Goal: Check status: Check status

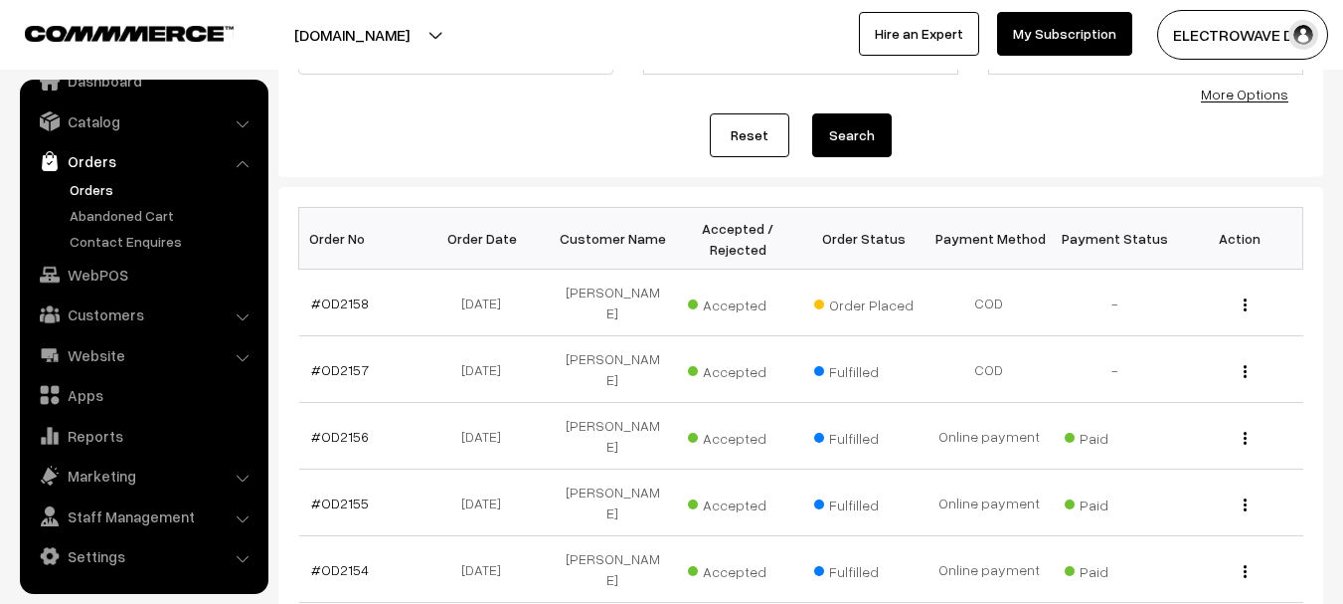
scroll to position [199, 0]
click at [343, 360] on link "#OD2157" at bounding box center [340, 368] width 58 height 17
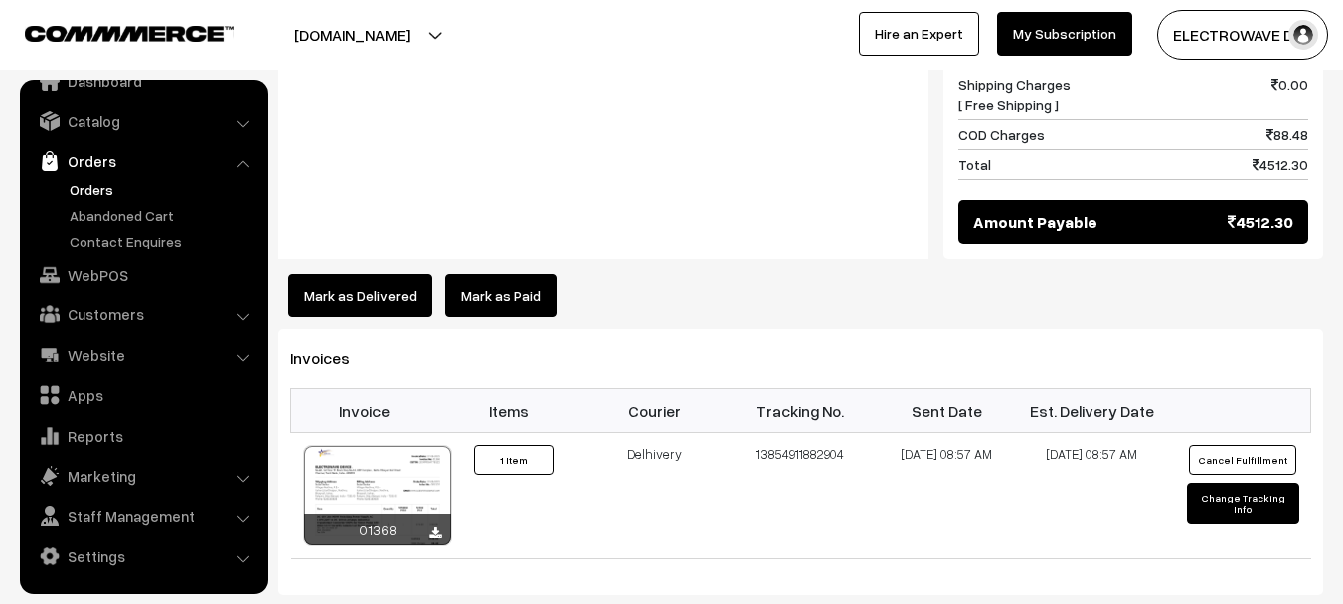
scroll to position [1193, 0]
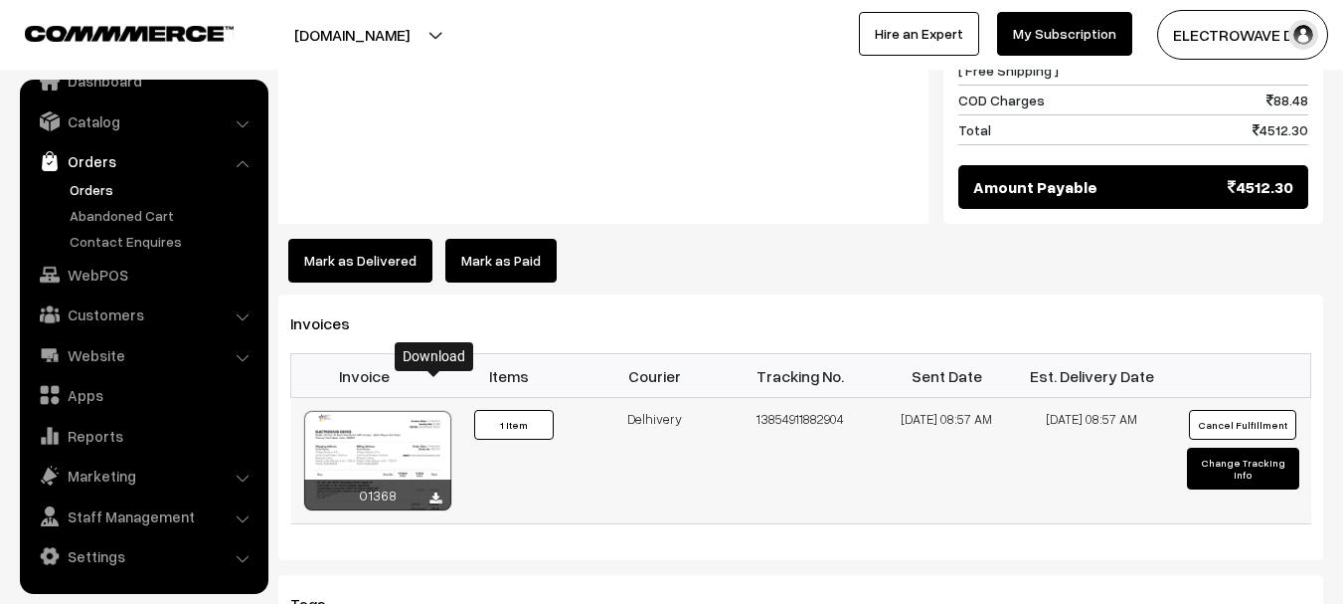
click at [439, 492] on icon at bounding box center [436, 498] width 12 height 13
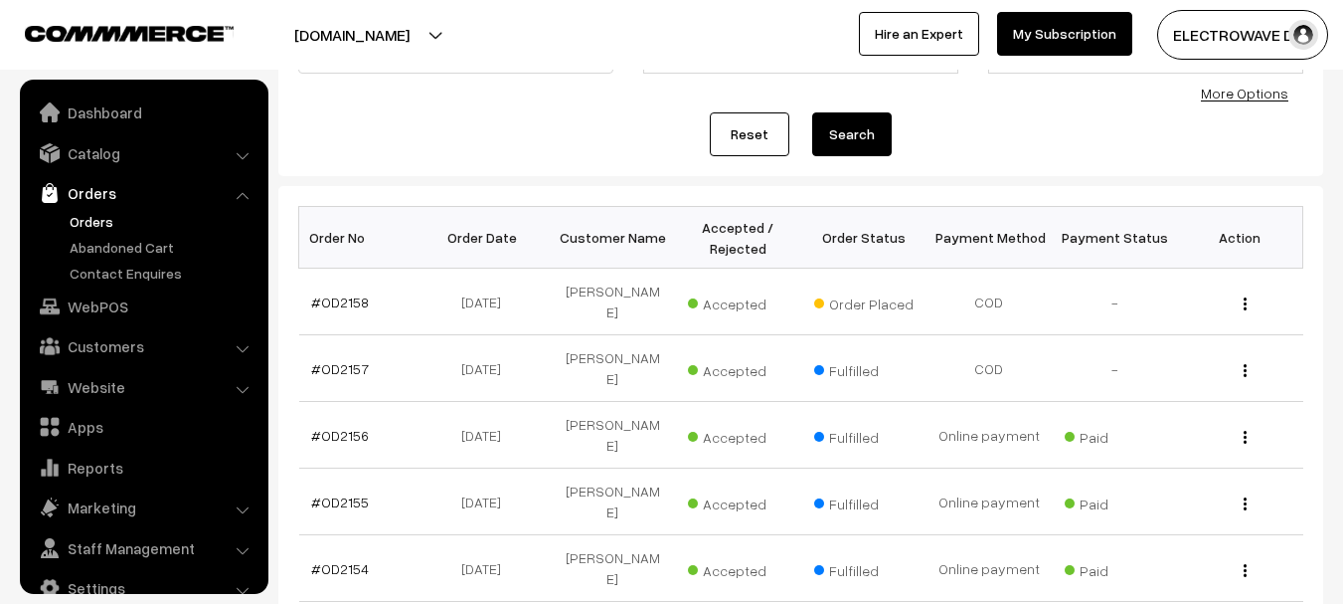
scroll to position [32, 0]
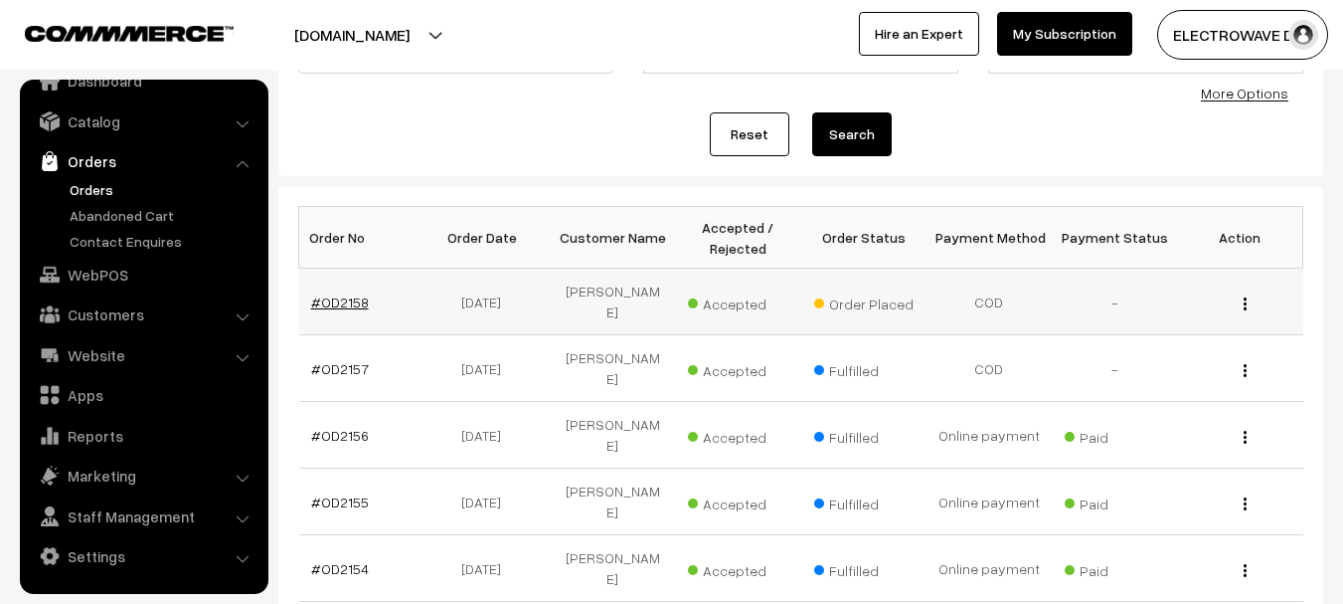
click at [356, 295] on link "#OD2158" at bounding box center [340, 301] width 58 height 17
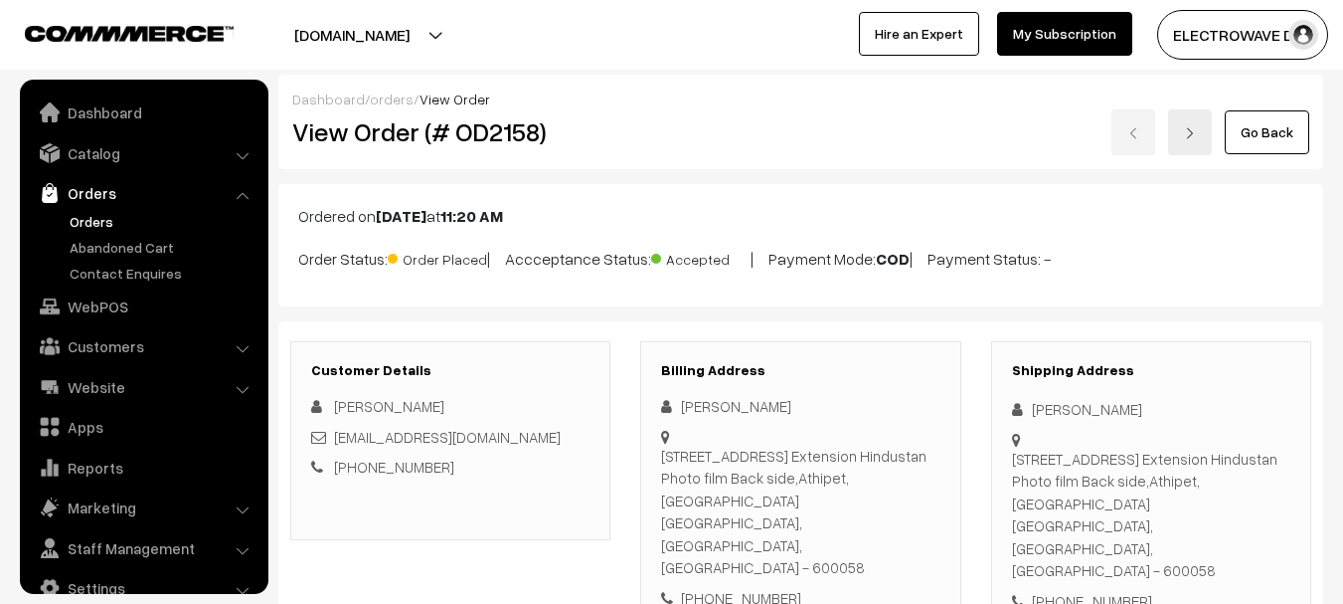
scroll to position [32, 0]
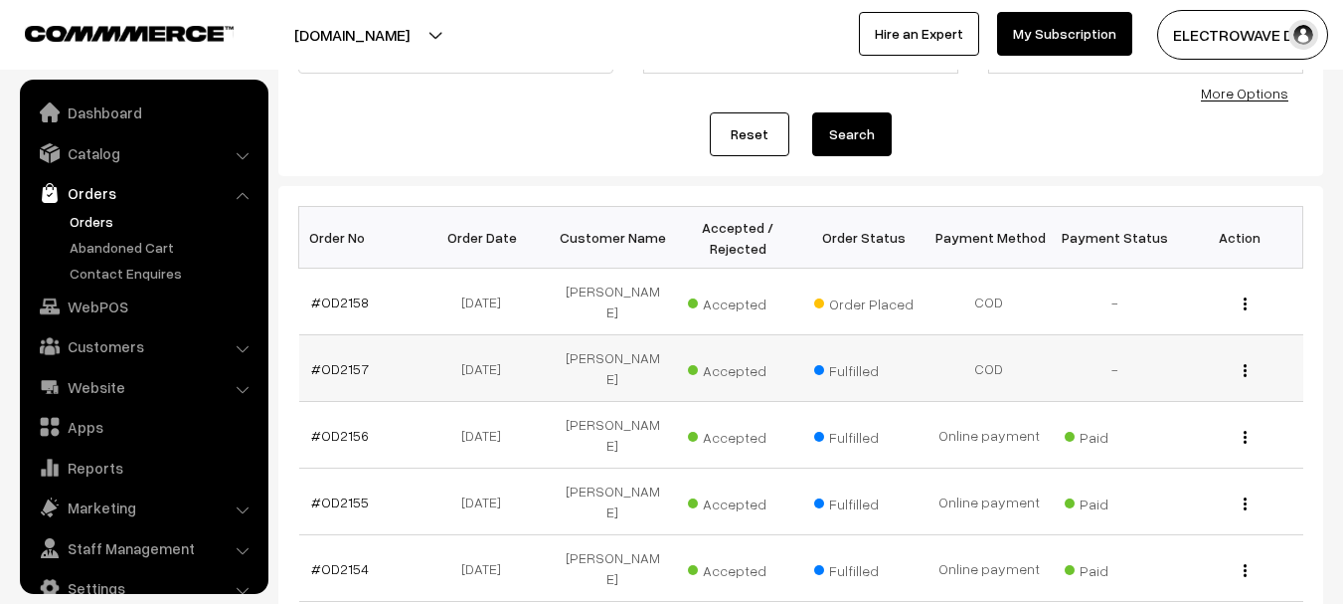
scroll to position [32, 0]
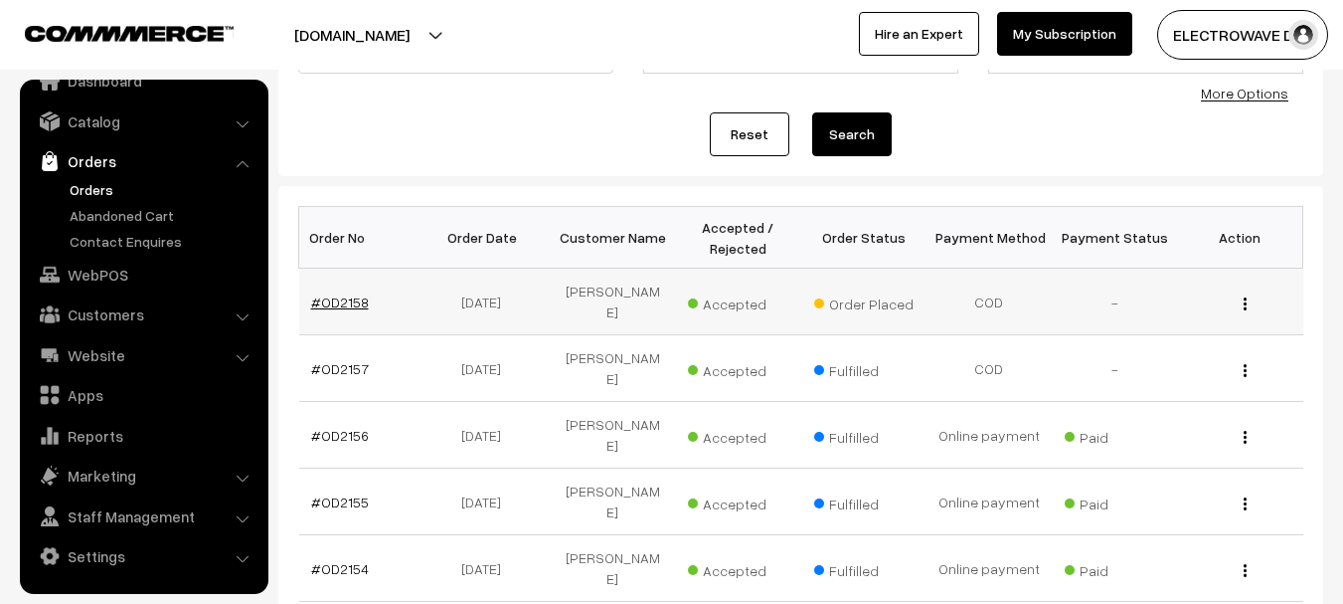
click at [360, 293] on link "#OD2158" at bounding box center [340, 301] width 58 height 17
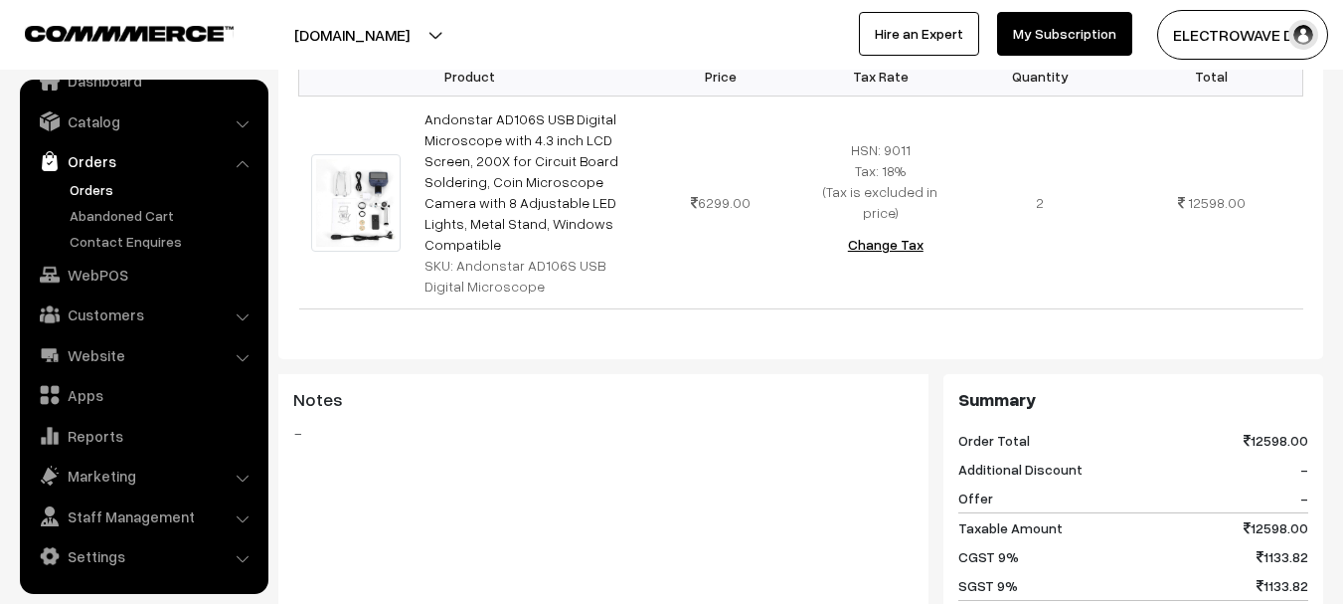
scroll to position [298, 0]
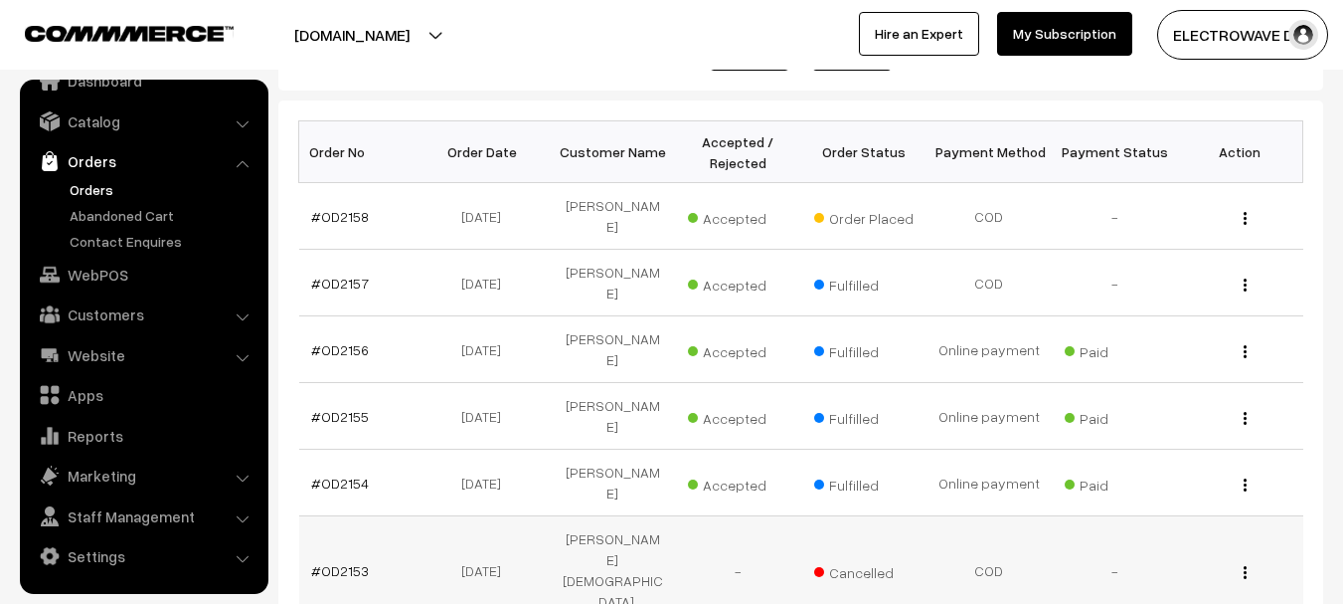
scroll to position [398, 0]
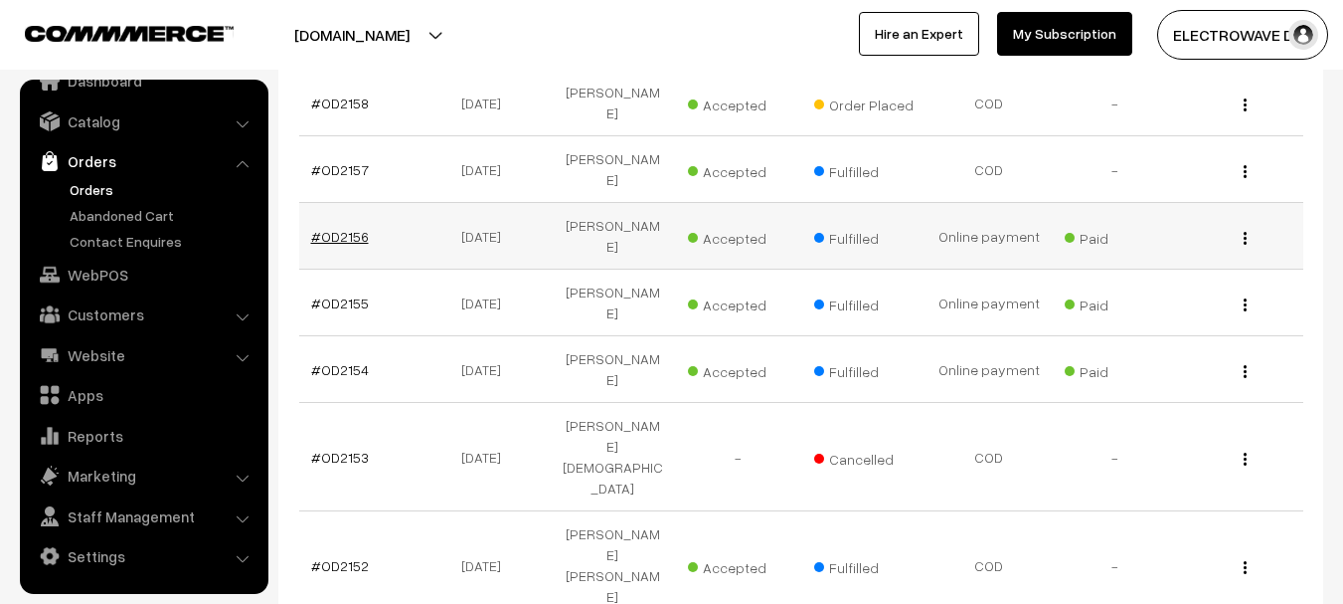
click at [337, 228] on link "#OD2156" at bounding box center [340, 236] width 58 height 17
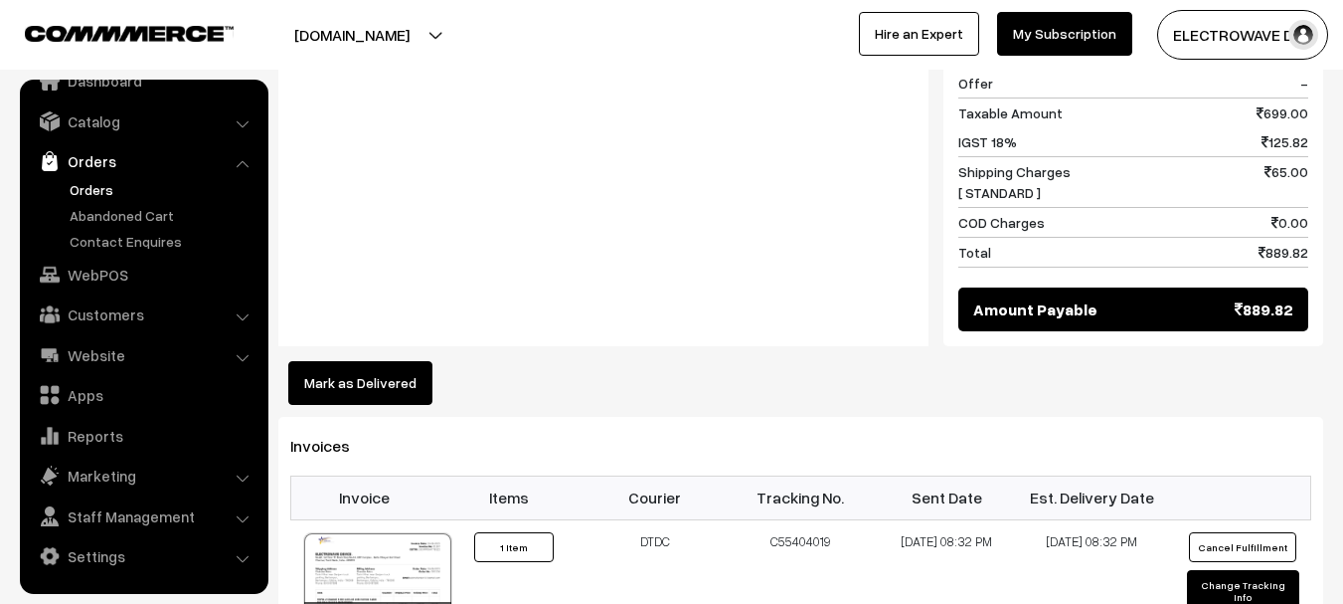
scroll to position [994, 0]
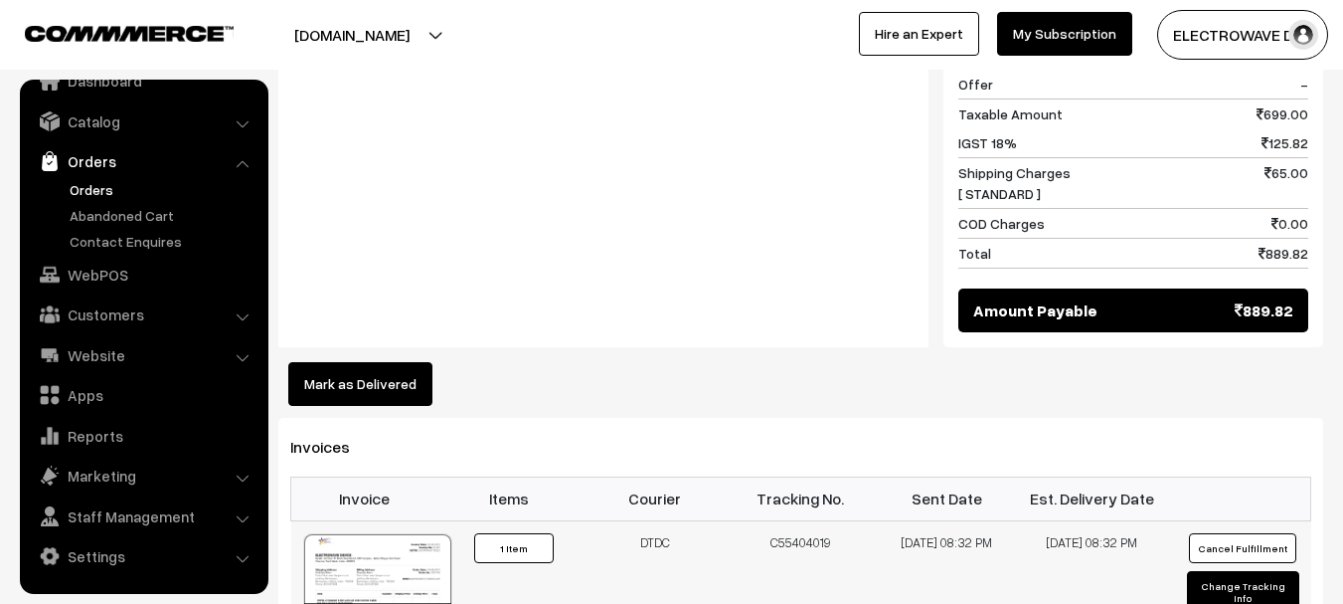
click at [998, 544] on td "26-08-2025 08:32 PM" at bounding box center [947, 595] width 146 height 150
drag, startPoint x: 722, startPoint y: 499, endPoint x: 995, endPoint y: 572, distance: 282.9
click at [995, 572] on tr "01367 Invoice #01367 ×" at bounding box center [801, 595] width 1020 height 150
drag, startPoint x: 891, startPoint y: 556, endPoint x: 795, endPoint y: 541, distance: 97.6
click at [889, 556] on td "26-08-2025 08:32 PM" at bounding box center [947, 595] width 146 height 150
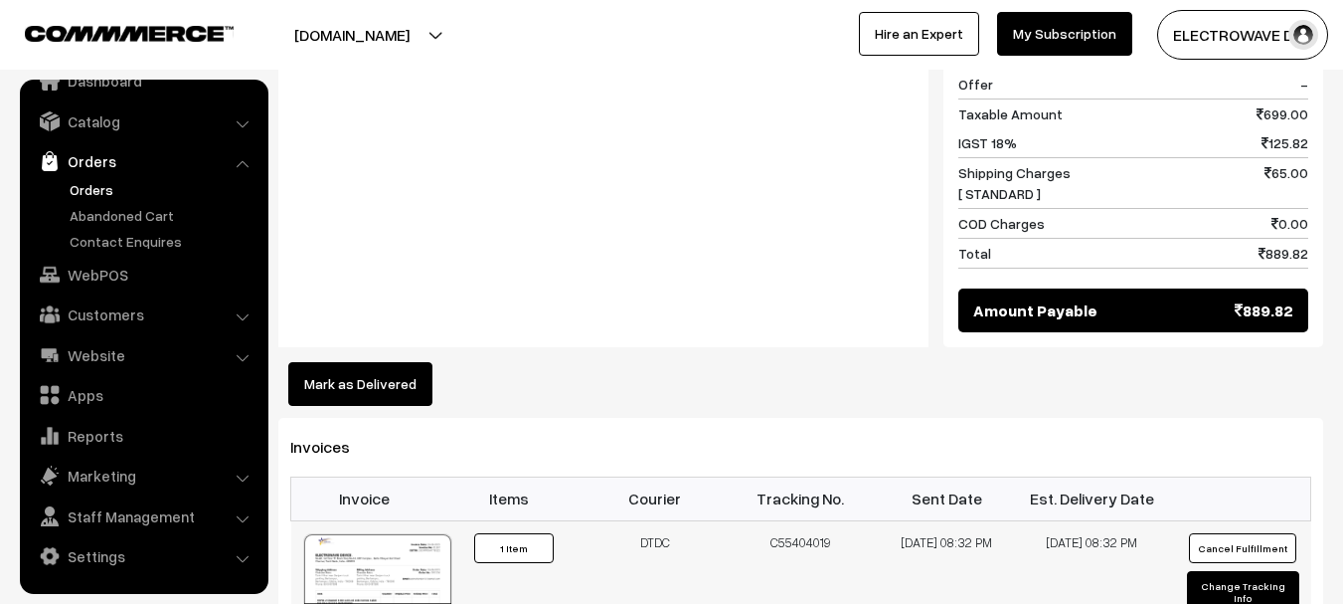
click at [638, 520] on td "DTDC" at bounding box center [656, 595] width 146 height 150
drag, startPoint x: 630, startPoint y: 504, endPoint x: 867, endPoint y: 540, distance: 239.4
click at [867, 540] on tr "01367 Invoice #01367 ×" at bounding box center [801, 595] width 1020 height 150
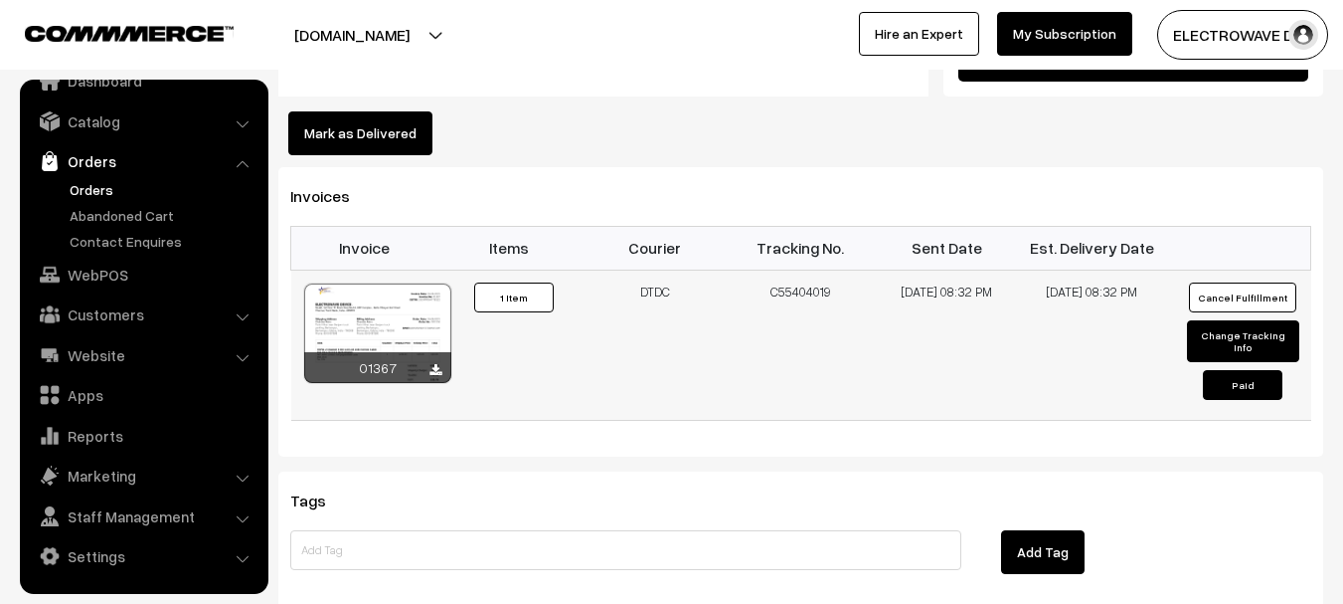
scroll to position [1293, 0]
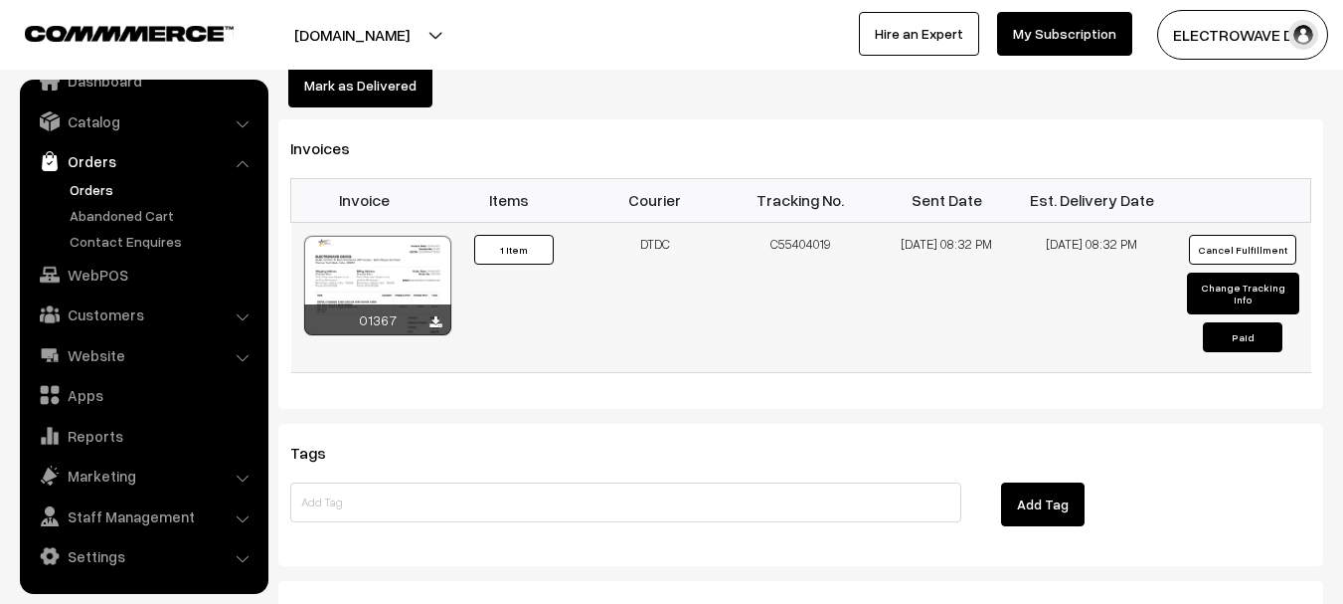
copy tr "DTDC C55404019"
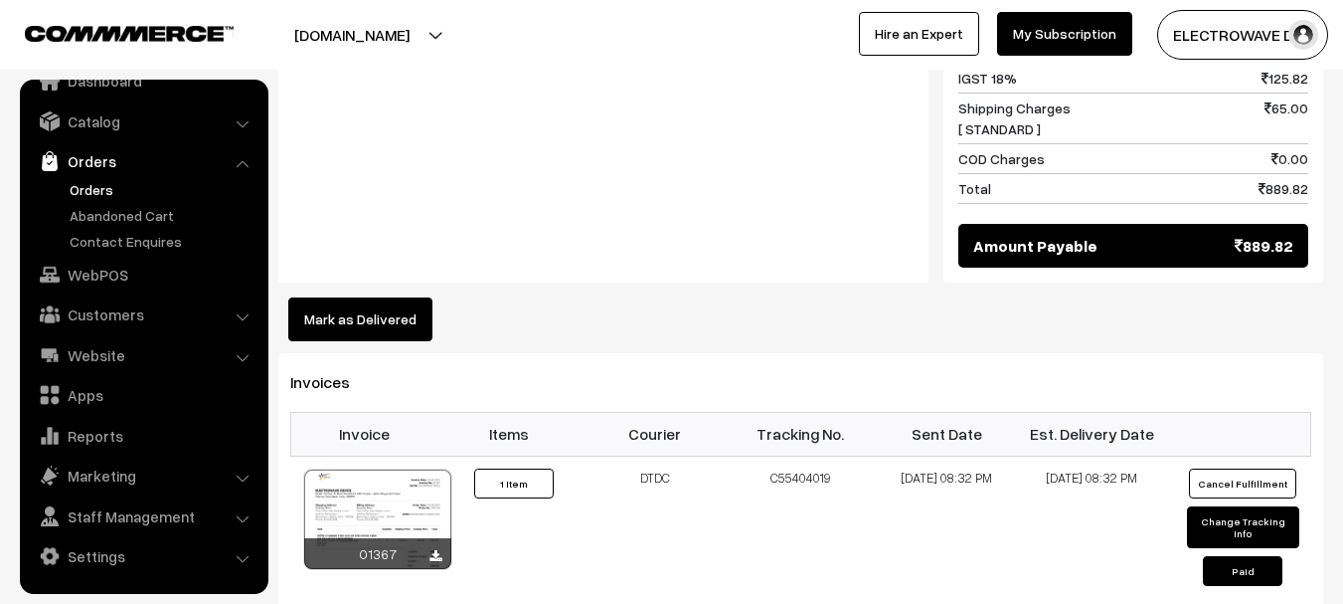
scroll to position [1193, 0]
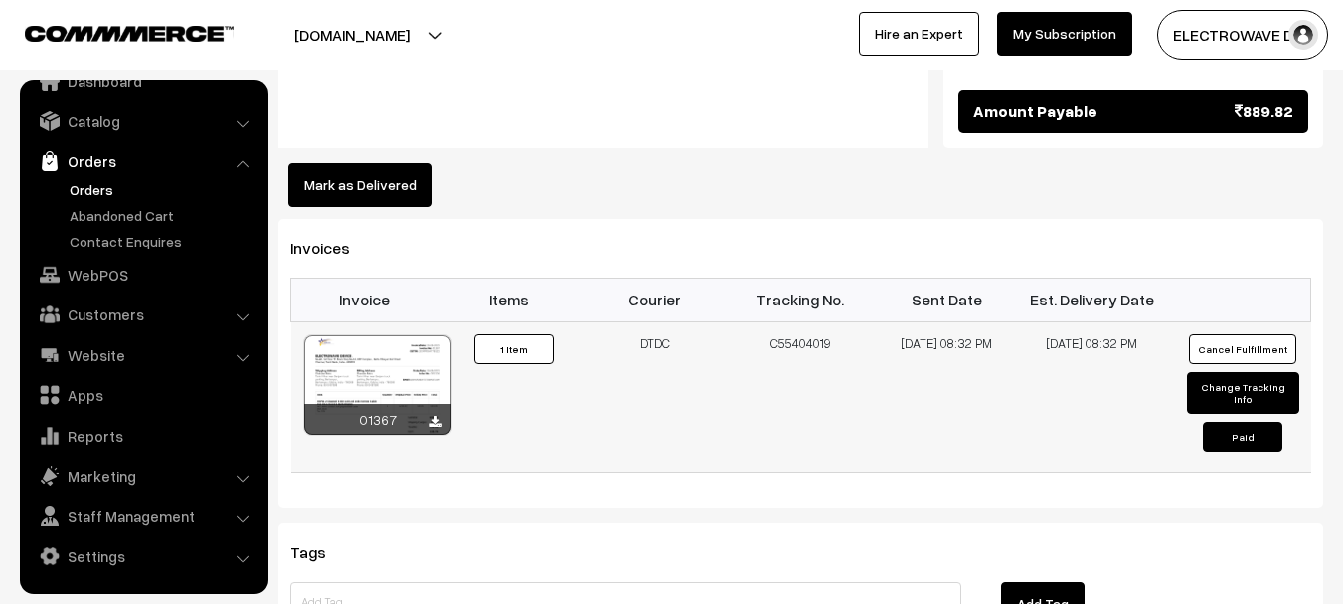
click at [757, 321] on td "C55404019" at bounding box center [801, 396] width 146 height 150
click at [767, 321] on td "C55404019" at bounding box center [801, 396] width 146 height 150
drag, startPoint x: 751, startPoint y: 291, endPoint x: 867, endPoint y: 318, distance: 119.4
click at [867, 321] on td "C55404019" at bounding box center [801, 396] width 146 height 150
copy td "C55404019"
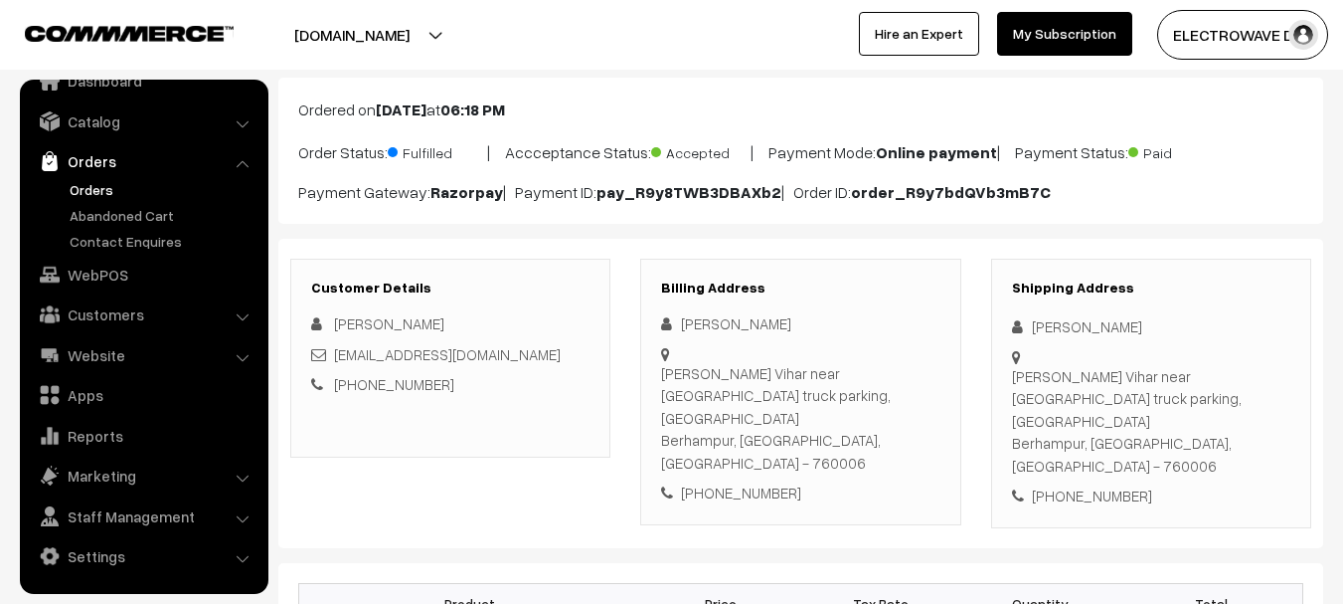
scroll to position [99, 0]
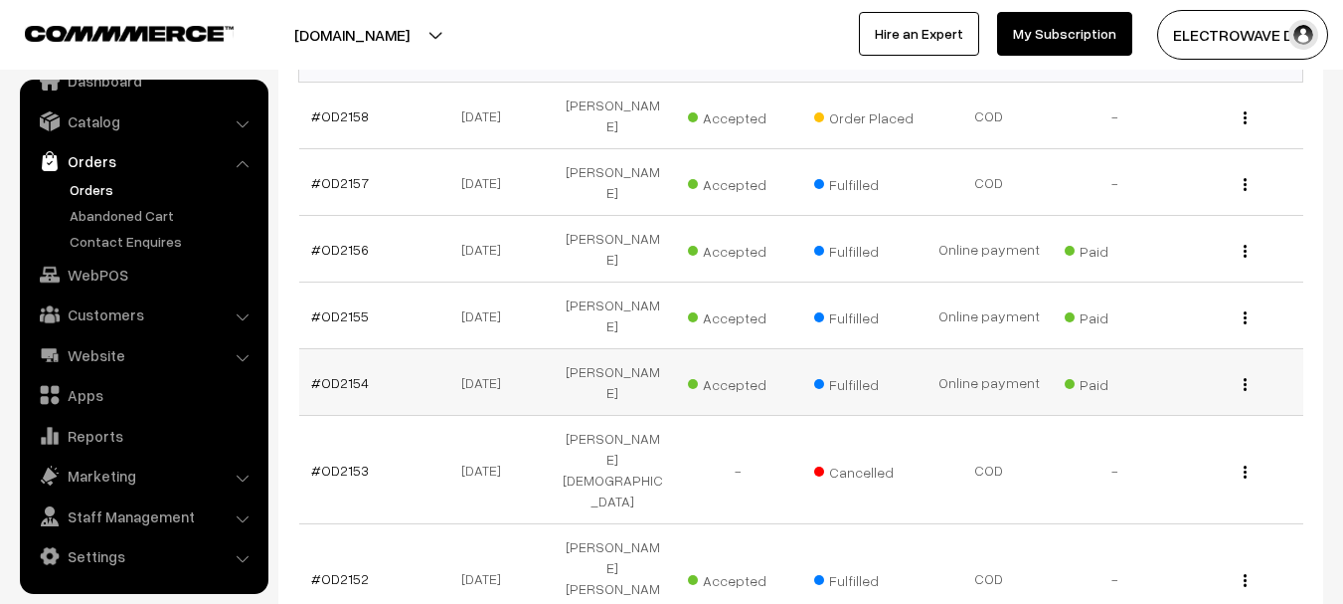
scroll to position [99, 0]
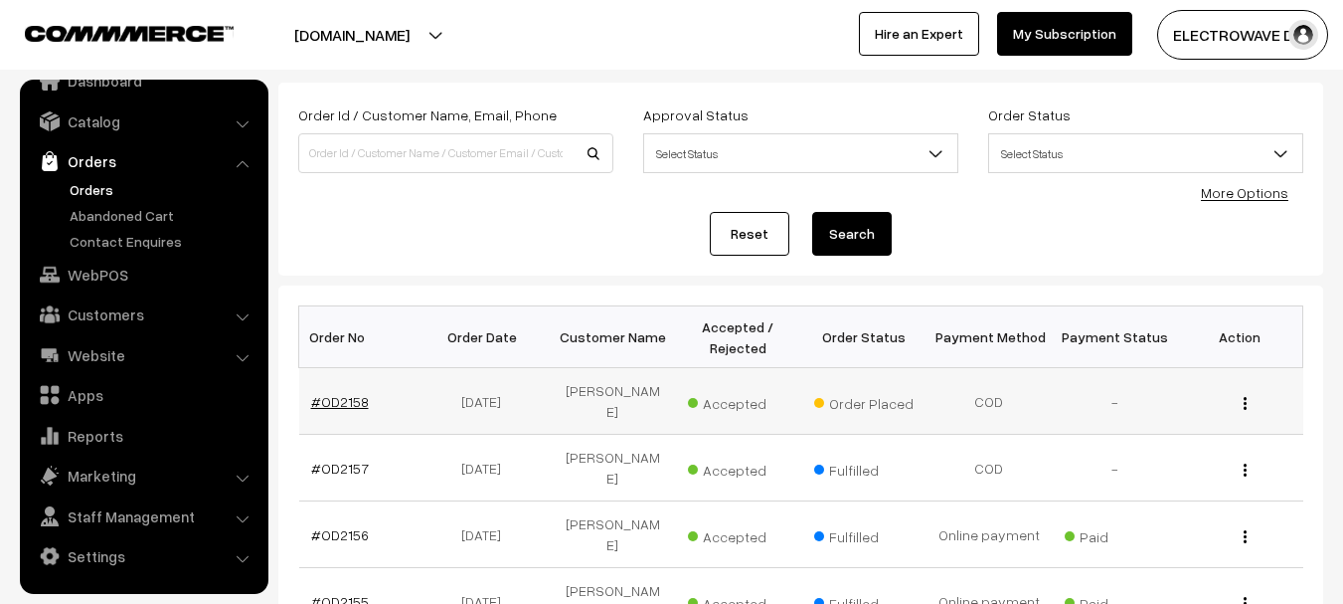
click at [350, 393] on link "#OD2158" at bounding box center [340, 401] width 58 height 17
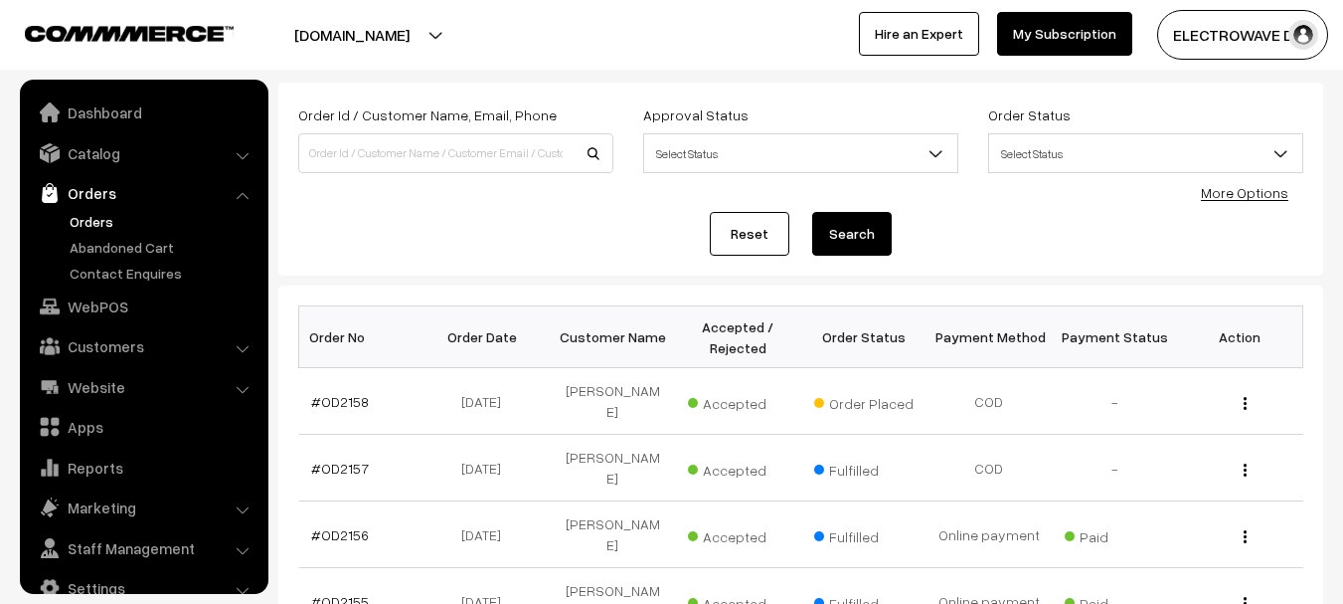
scroll to position [32, 0]
